Goal: Information Seeking & Learning: Learn about a topic

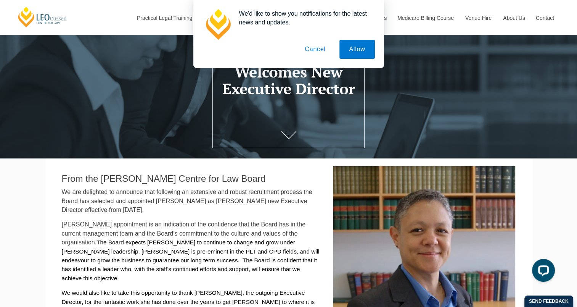
scroll to position [76, 0]
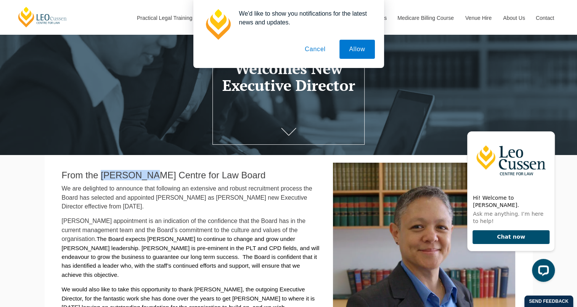
drag, startPoint x: 149, startPoint y: 178, endPoint x: 102, endPoint y: 178, distance: 46.6
click at [102, 178] on h2 "From the [PERSON_NAME] Centre for Law Board" at bounding box center [192, 175] width 260 height 10
copy h2 "[PERSON_NAME]"
click at [179, 206] on p "We are delighted to announce that following an extensive and robust recruitment…" at bounding box center [192, 197] width 260 height 27
drag, startPoint x: 158, startPoint y: 198, endPoint x: 206, endPoint y: 200, distance: 48.5
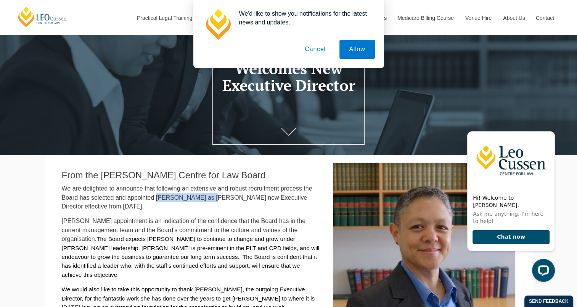
click at [206, 200] on span "We are delighted to announce that following an extensive and robust recruitment…" at bounding box center [187, 197] width 251 height 24
copy span "[PERSON_NAME]"
click at [234, 203] on p "We are delighted to announce that following an extensive and robust recruitment…" at bounding box center [192, 197] width 260 height 27
drag, startPoint x: 215, startPoint y: 200, endPoint x: 247, endPoint y: 198, distance: 32.1
click at [247, 198] on span "We are delighted to announce that following an extensive and robust recruitment…" at bounding box center [187, 197] width 251 height 24
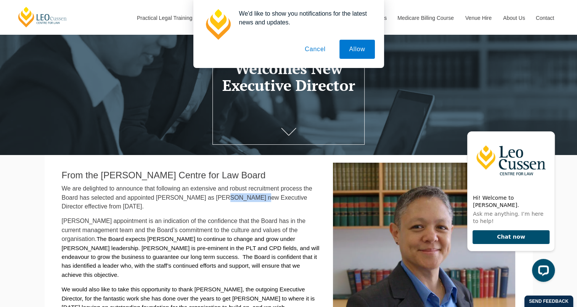
copy span "[PERSON_NAME]’"
click at [65, 190] on span "We are delighted to announce that following an extensive and robust recruitment…" at bounding box center [187, 197] width 251 height 24
click at [43, 193] on div "[PERSON_NAME] Centre for Law Search here Practical Legal Training Our Practical…" at bounding box center [288, 217] width 577 height 587
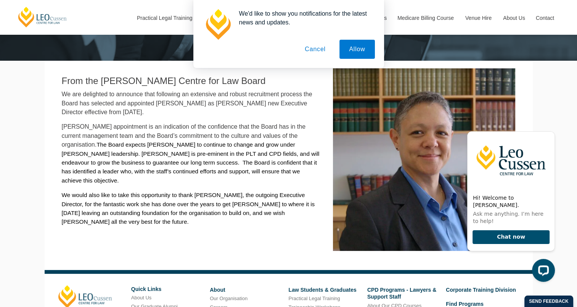
scroll to position [191, 0]
